Goal: Information Seeking & Learning: Understand process/instructions

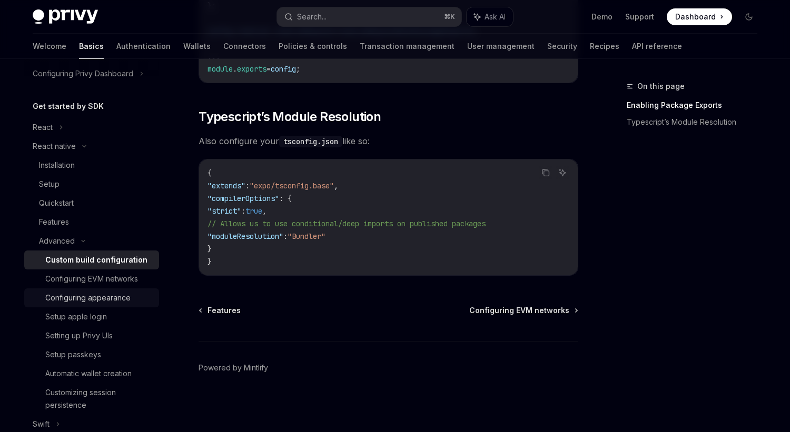
scroll to position [107, 0]
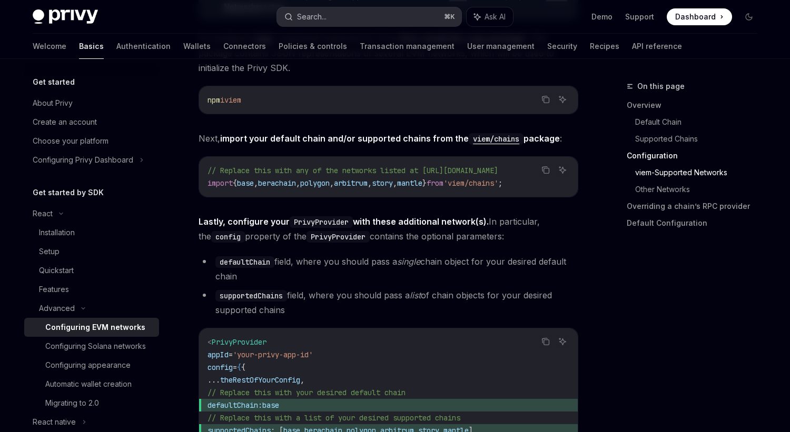
scroll to position [1125, 0]
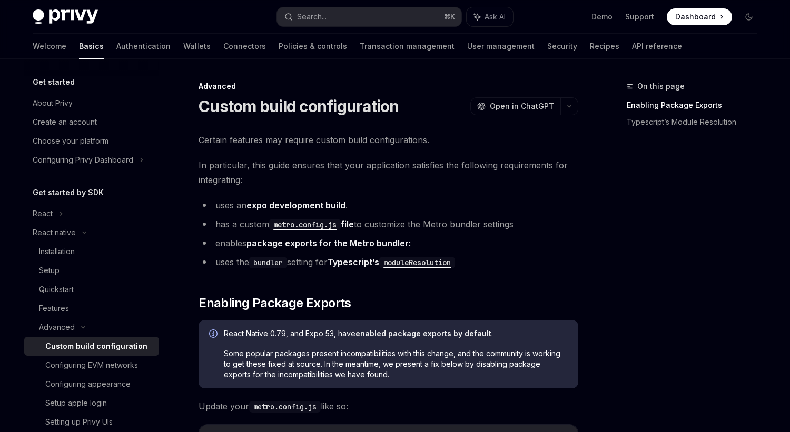
scroll to position [511, 0]
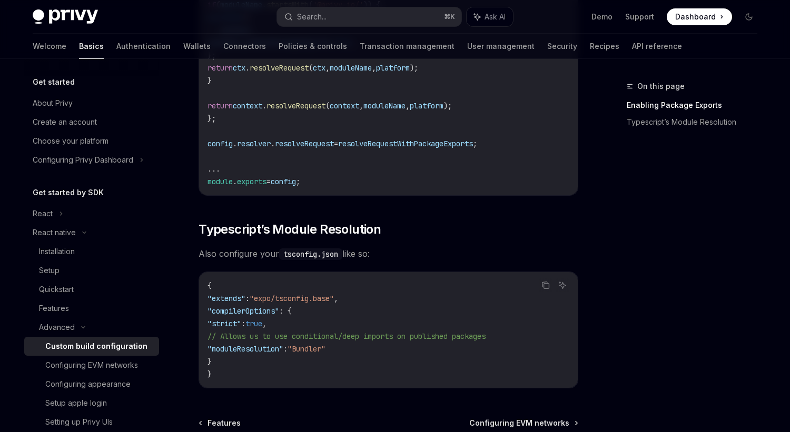
scroll to position [980, 0]
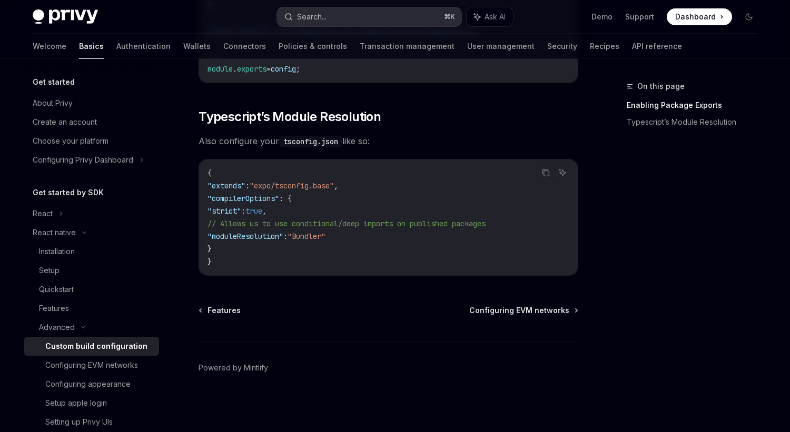
click at [310, 17] on div "Search..." at bounding box center [311, 17] width 29 height 13
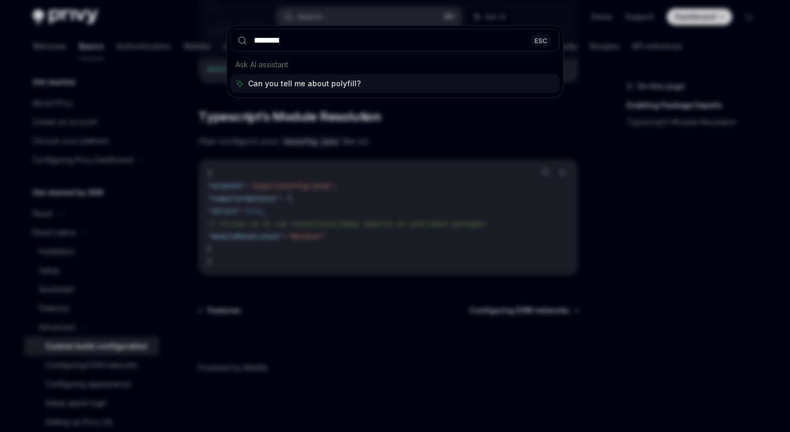
type input "*********"
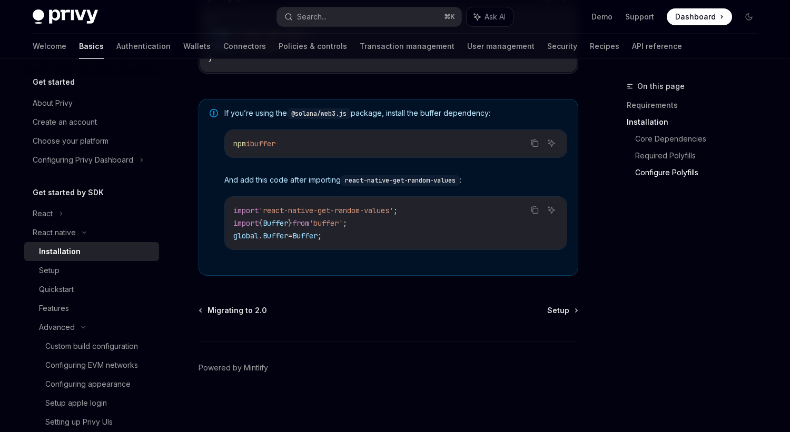
scroll to position [467, 0]
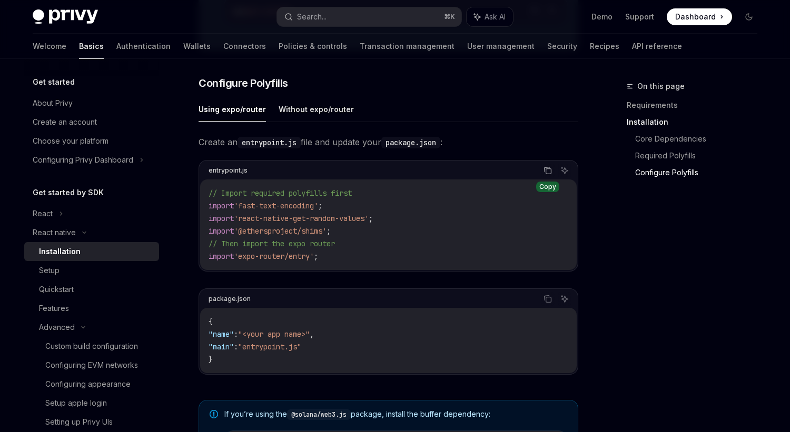
click at [547, 175] on icon "Copy the contents from the code block" at bounding box center [547, 170] width 8 height 8
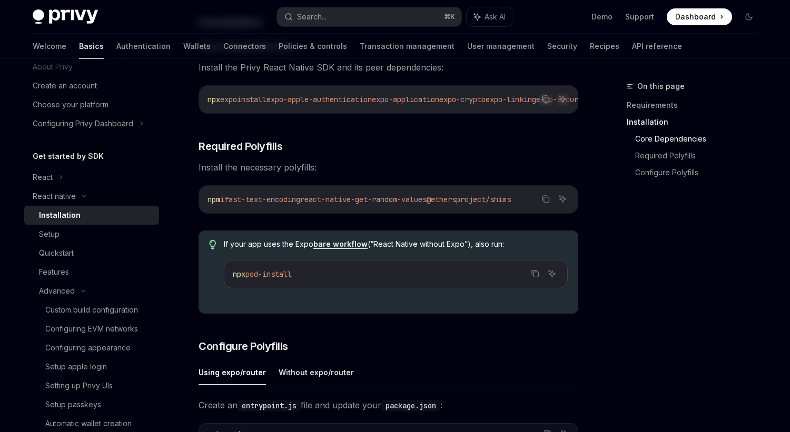
scroll to position [217, 0]
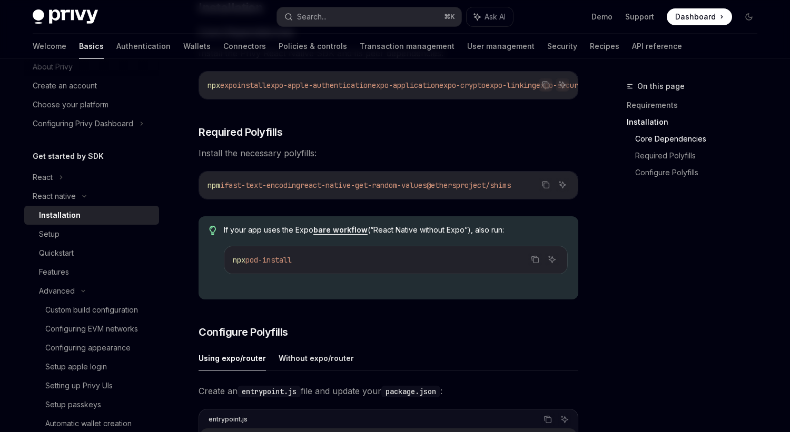
type textarea "*"
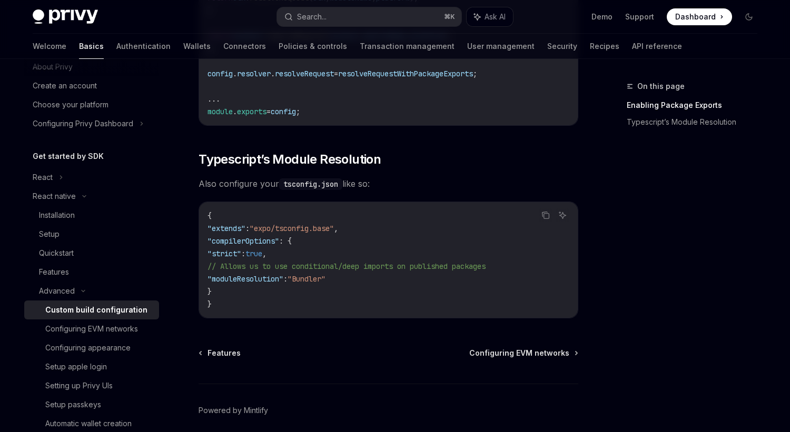
scroll to position [980, 0]
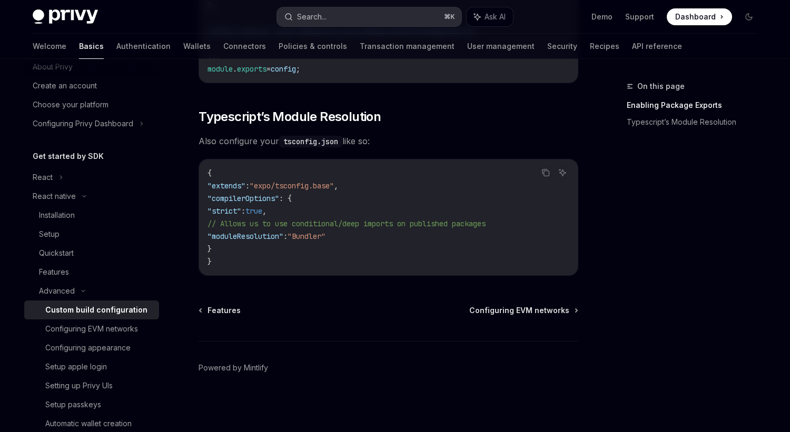
click at [301, 22] on div "Search..." at bounding box center [311, 17] width 29 height 13
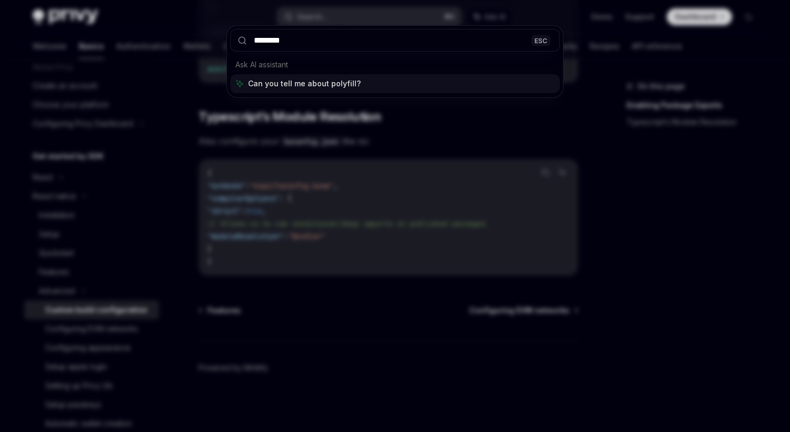
type input "*********"
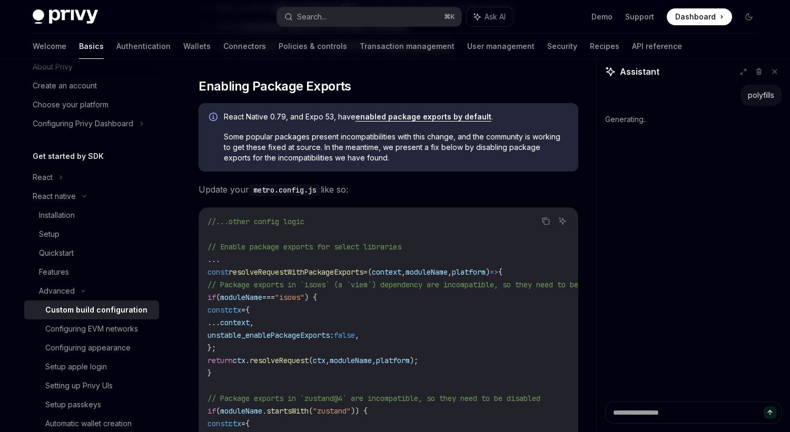
scroll to position [0, 0]
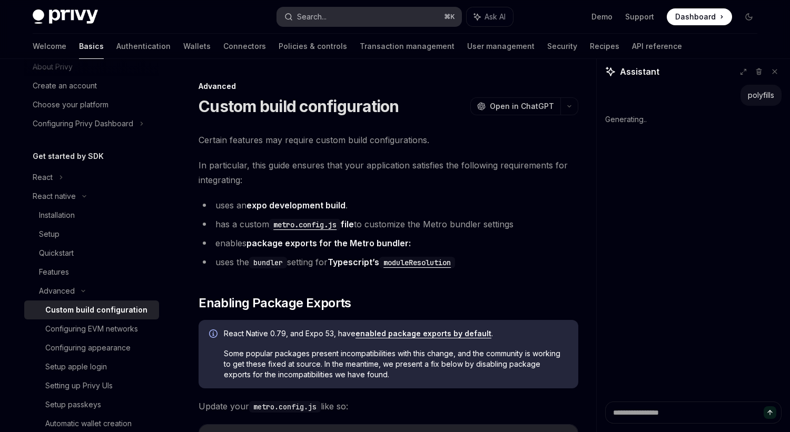
click at [360, 18] on button "Search... ⌘ K" at bounding box center [369, 16] width 184 height 19
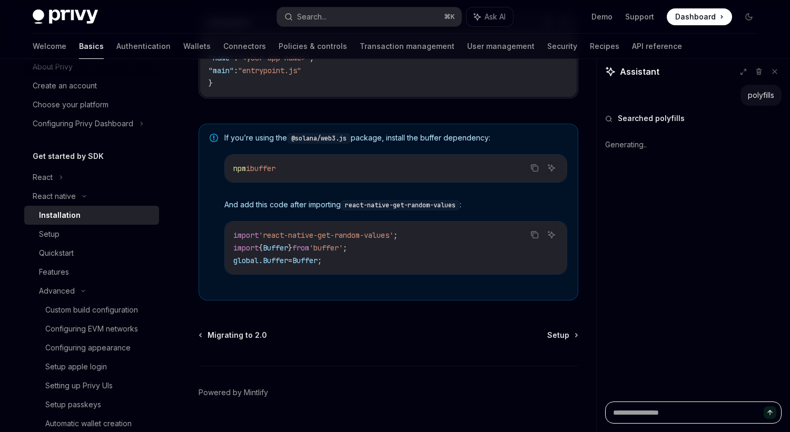
scroll to position [745, 0]
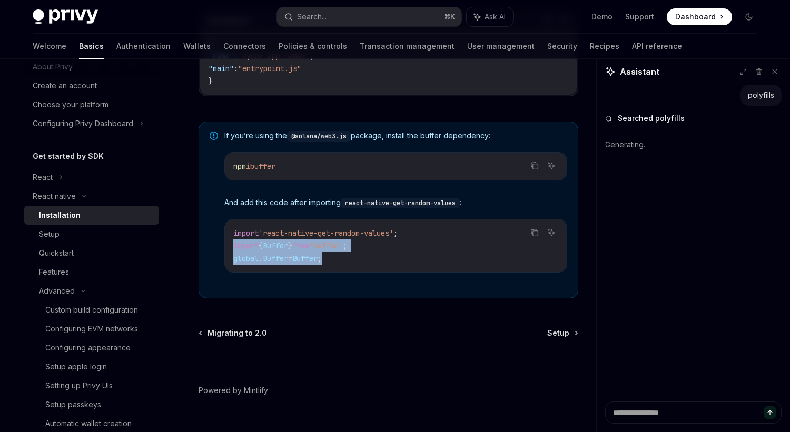
drag, startPoint x: 348, startPoint y: 263, endPoint x: 227, endPoint y: 251, distance: 121.2
click at [227, 251] on div "import 'react-native-get-random-values' ; import { Buffer } from 'buffer' ; glo…" at bounding box center [396, 246] width 342 height 53
copy code "import { Buffer } from 'buffer' ; global . Buffer = Buffer ;"
type textarea "*"
